Goal: Information Seeking & Learning: Learn about a topic

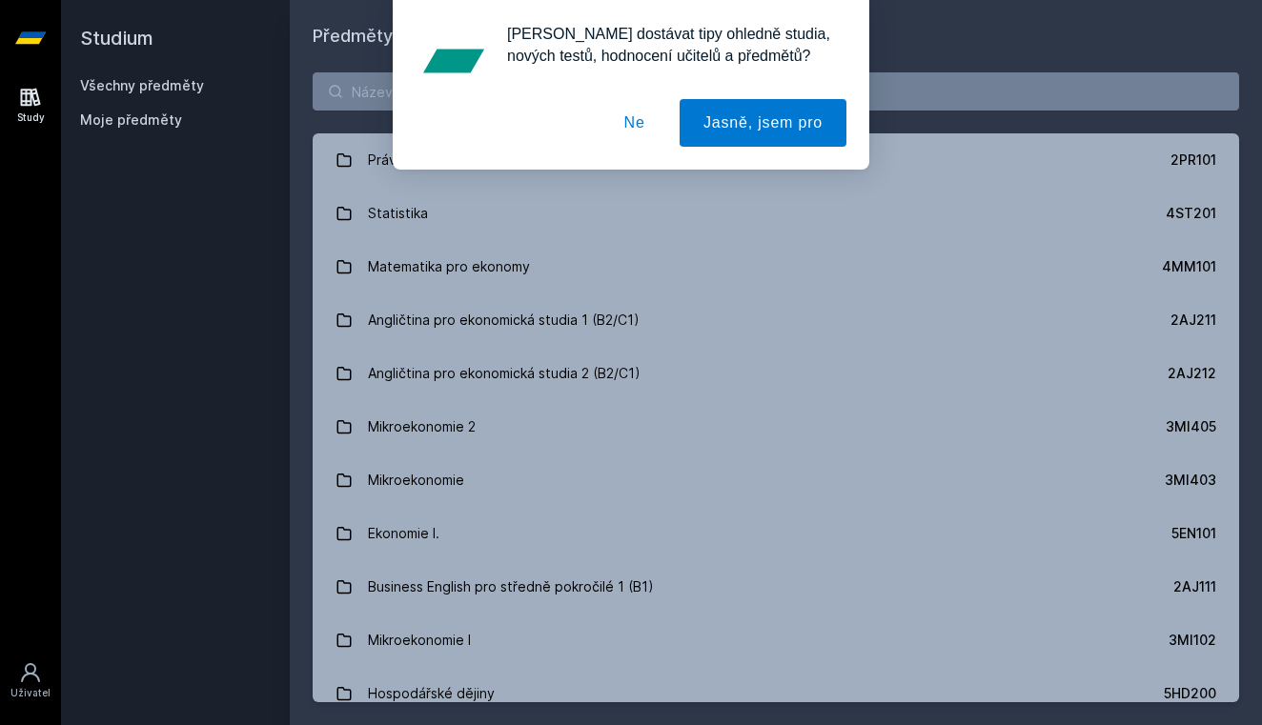
click at [640, 124] on button "Ne" at bounding box center [634, 123] width 69 height 48
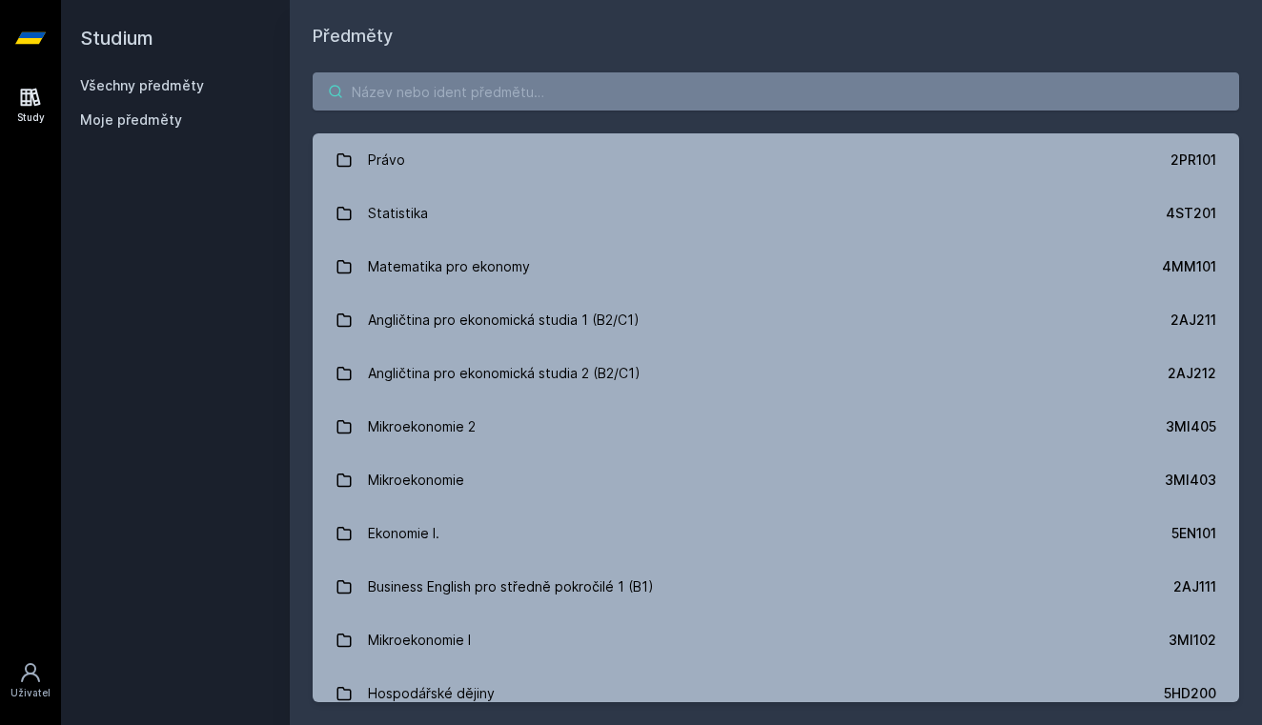
click at [511, 85] on input "search" at bounding box center [776, 91] width 926 height 38
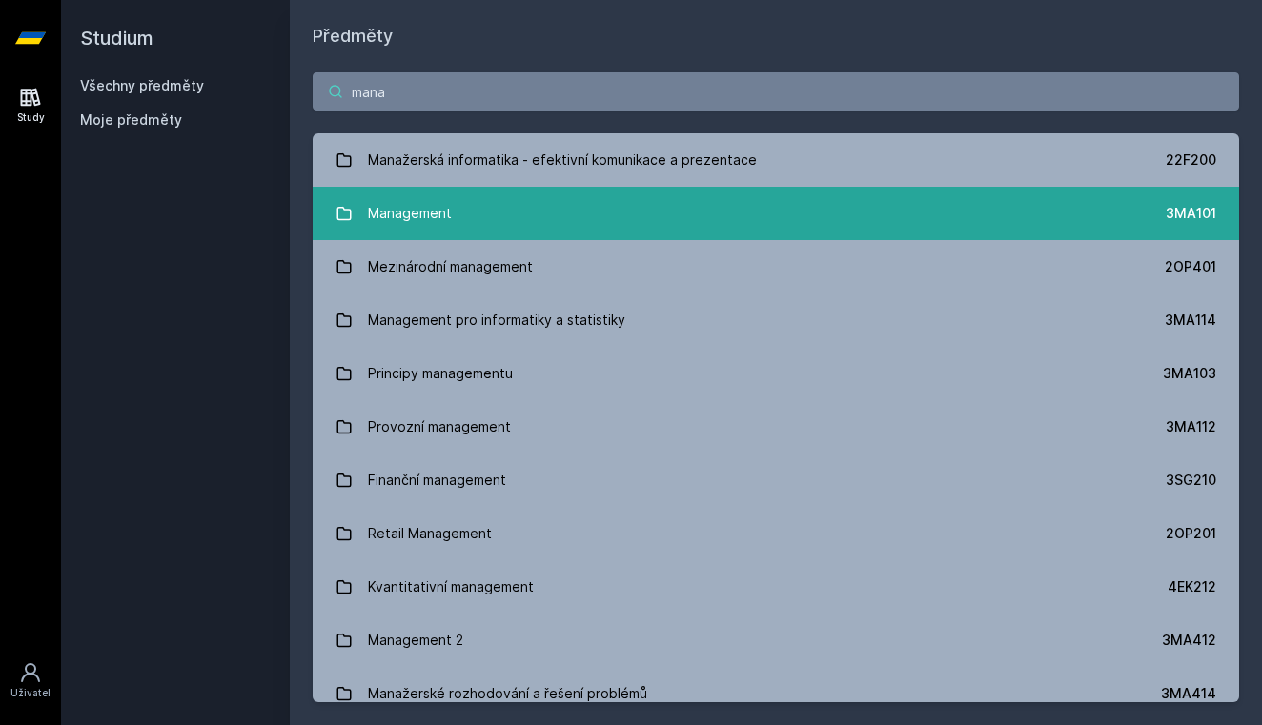
type input "mana"
click at [441, 215] on div "Management" at bounding box center [410, 213] width 84 height 38
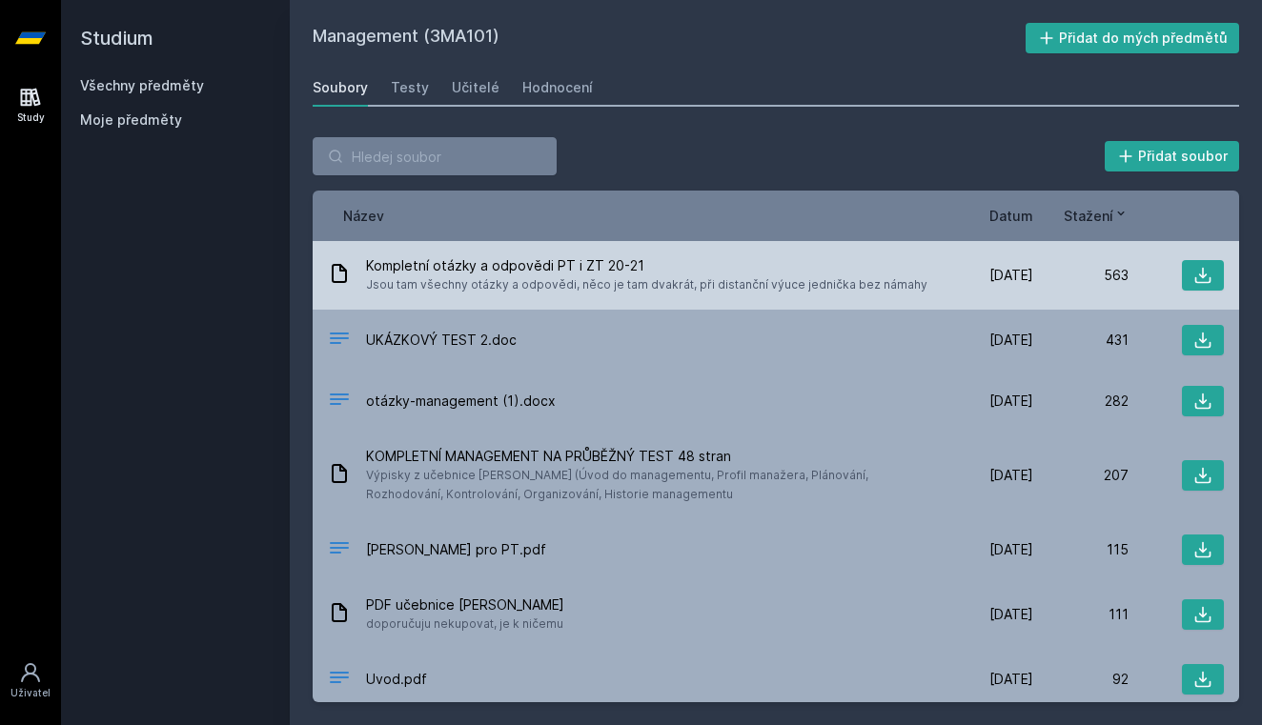
click at [480, 275] on span "Jsou tam všechny otázky a odpovědi, něco je tam dvakrát, při distanční výuce je…" at bounding box center [646, 284] width 561 height 19
click at [481, 290] on span "Jsou tam všechny otázky a odpovědi, něco je tam dvakrát, při distanční výuce je…" at bounding box center [646, 284] width 561 height 19
click at [1197, 278] on icon at bounding box center [1202, 275] width 19 height 19
